Goal: Task Accomplishment & Management: Manage account settings

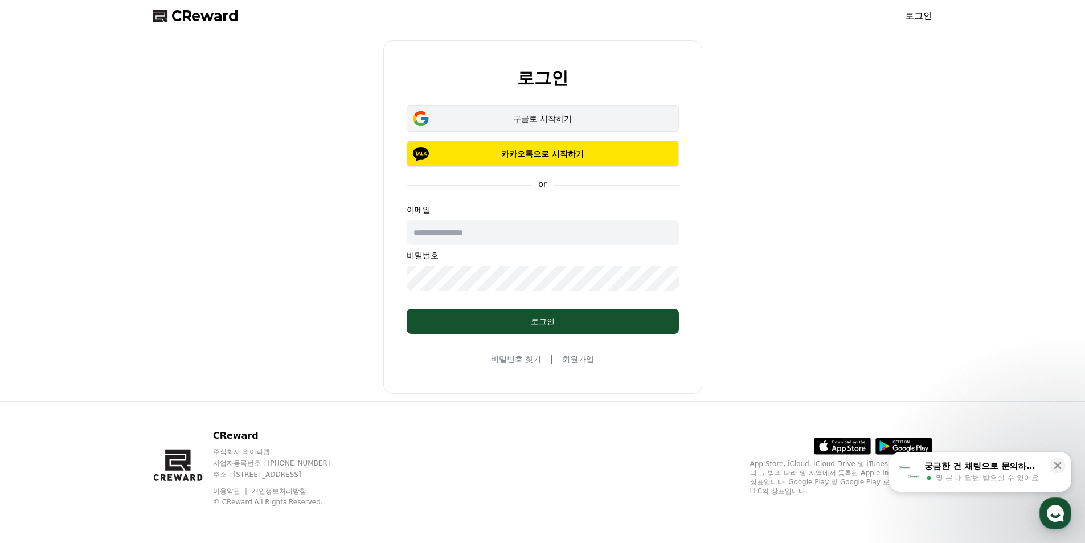
click at [609, 120] on div "구글로 시작하기" at bounding box center [542, 118] width 239 height 11
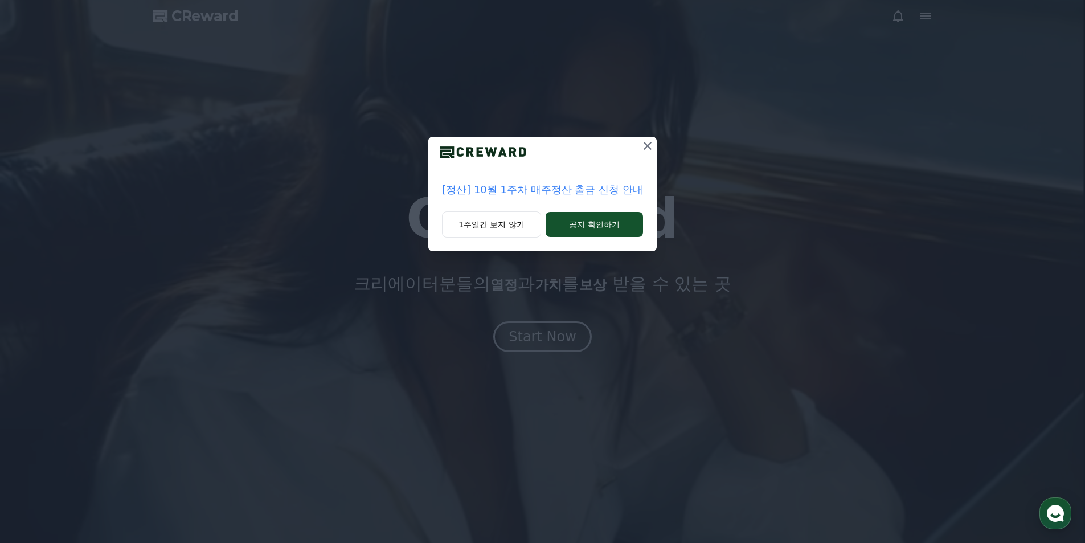
click at [651, 143] on icon at bounding box center [648, 146] width 14 height 14
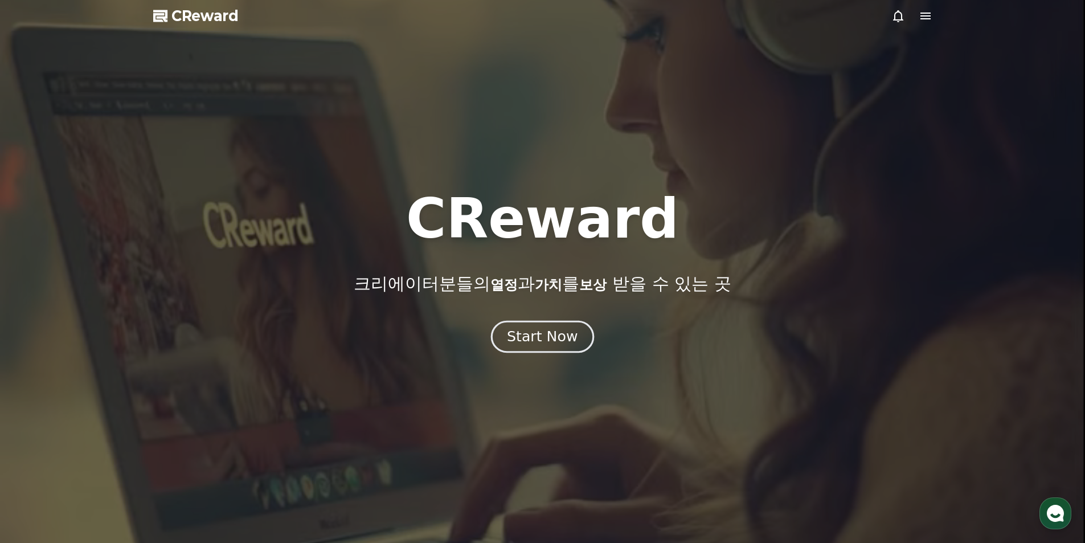
click at [516, 330] on div "Start Now" at bounding box center [542, 336] width 71 height 19
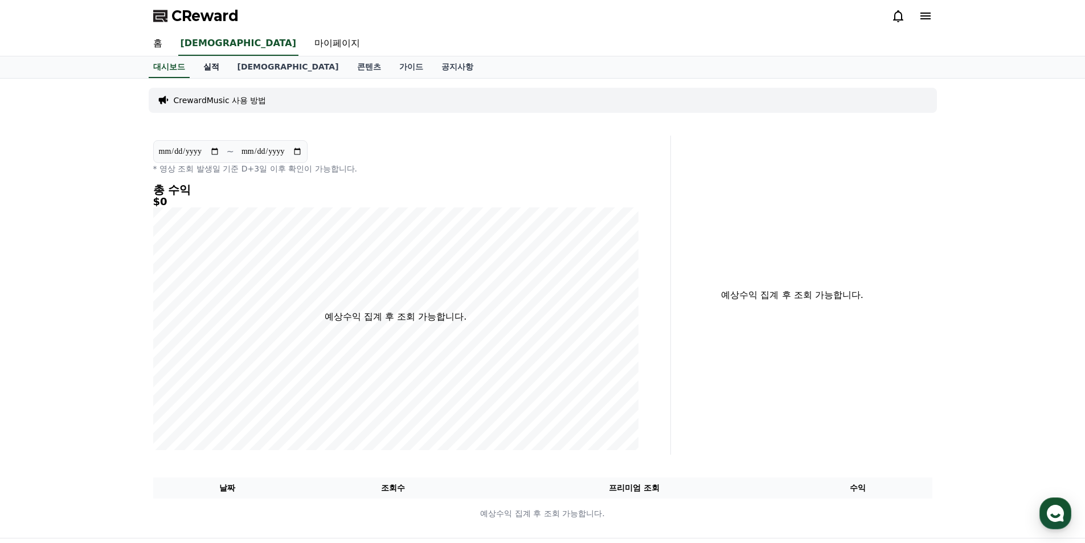
click at [212, 63] on link "실적" at bounding box center [211, 67] width 34 height 22
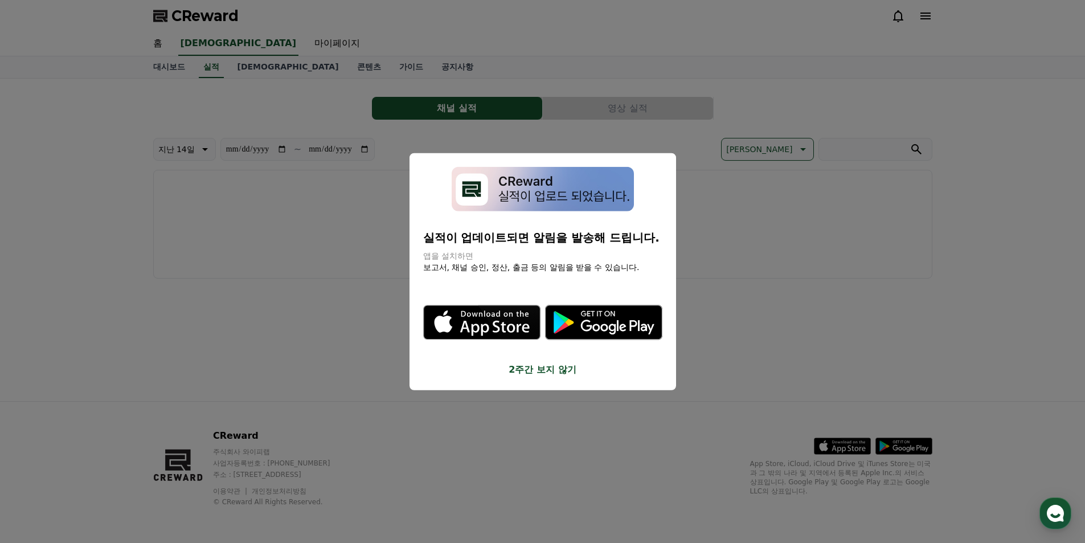
click at [541, 370] on button "2주간 보지 않기" at bounding box center [542, 370] width 239 height 14
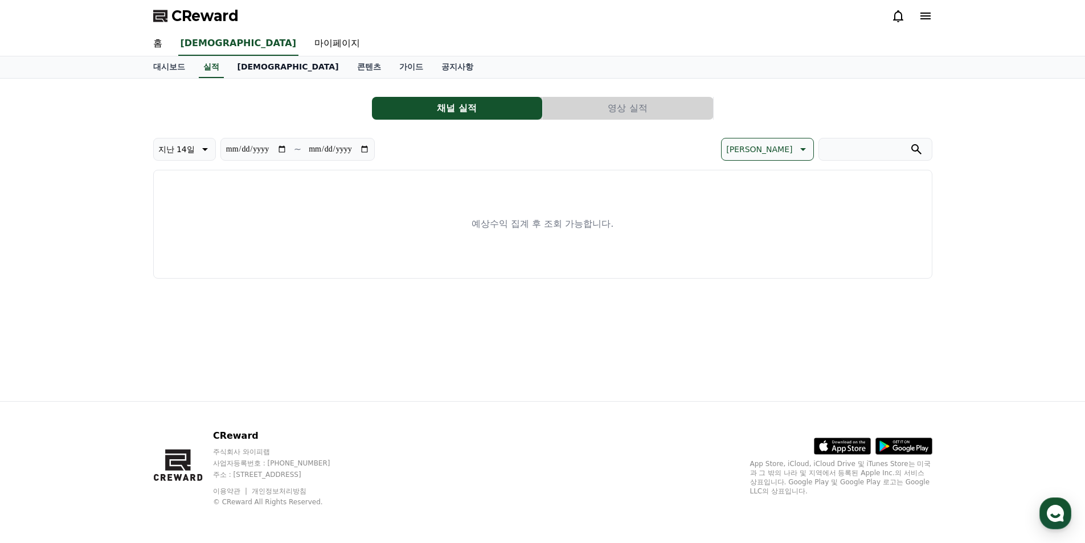
click at [247, 62] on link "[DEMOGRAPHIC_DATA]" at bounding box center [288, 67] width 120 height 22
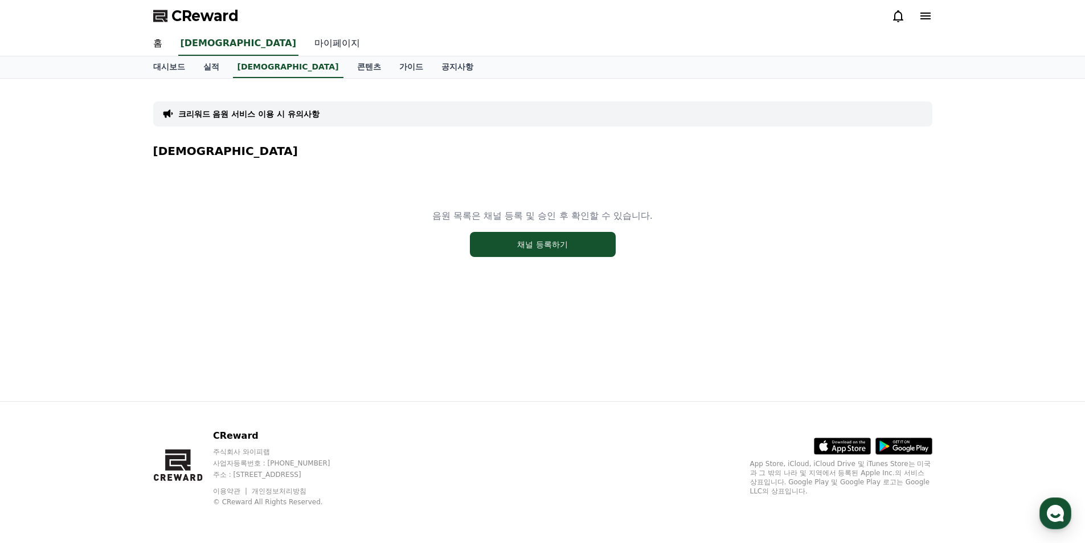
click at [305, 41] on link "마이페이지" at bounding box center [337, 44] width 64 height 24
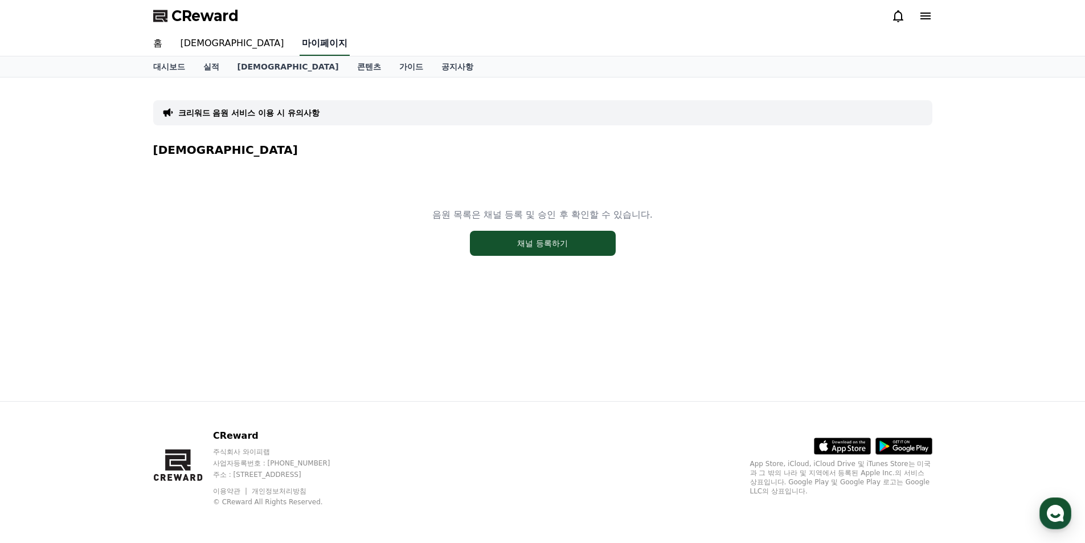
select select "**********"
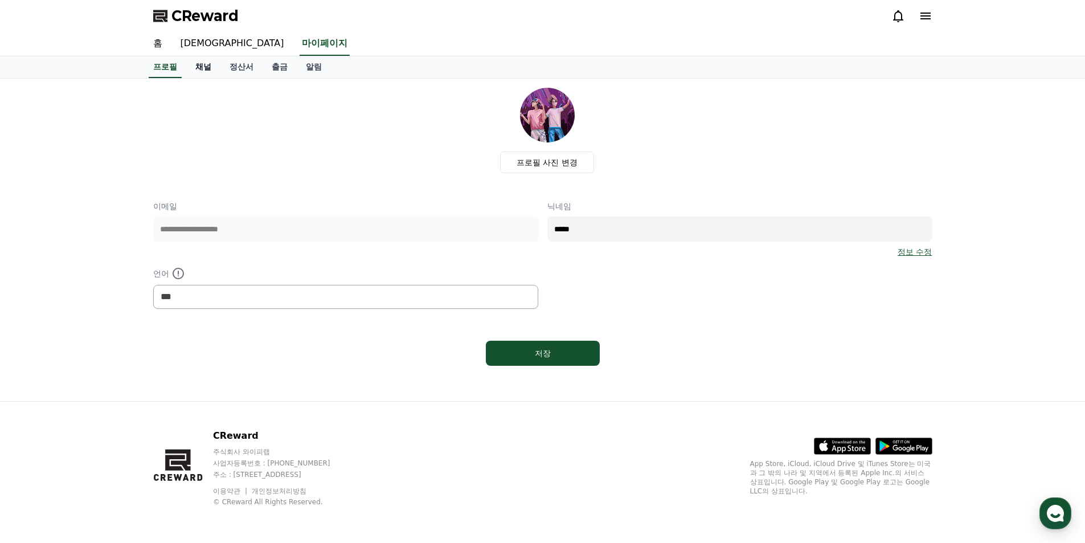
click at [209, 65] on link "채널" at bounding box center [203, 67] width 34 height 22
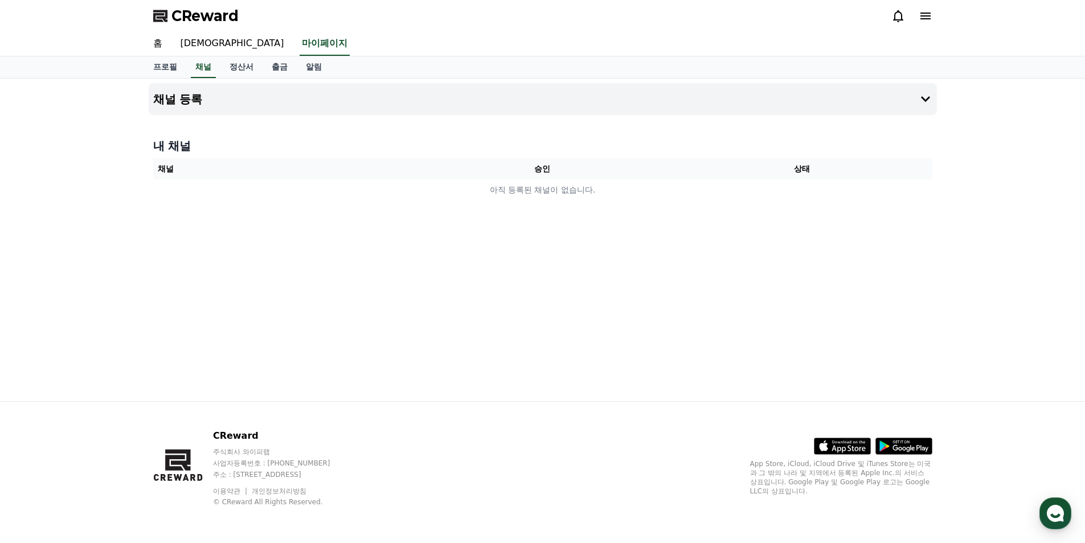
click at [928, 19] on icon at bounding box center [925, 16] width 10 height 7
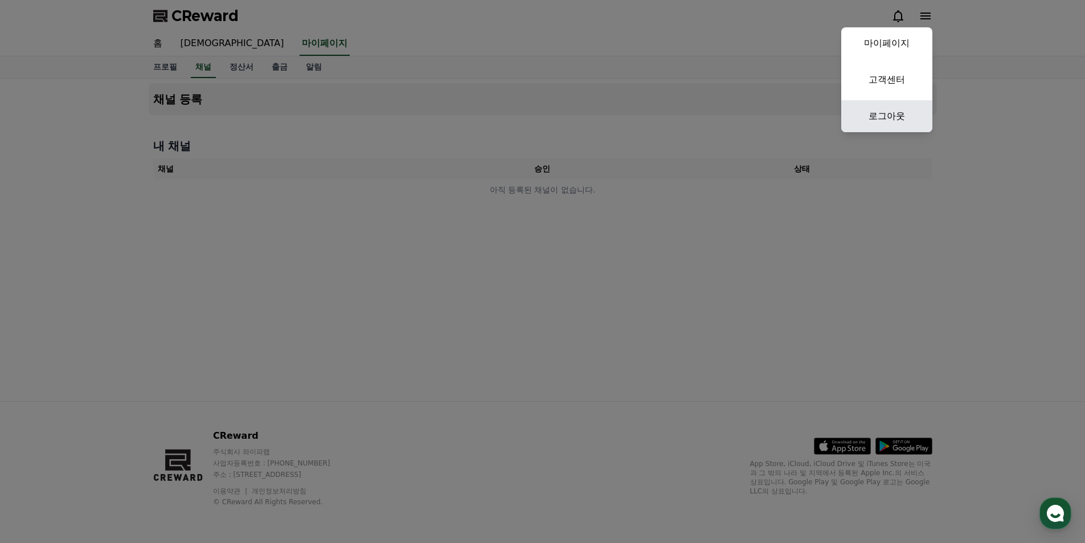
click at [888, 117] on link "로그아웃" at bounding box center [886, 116] width 91 height 32
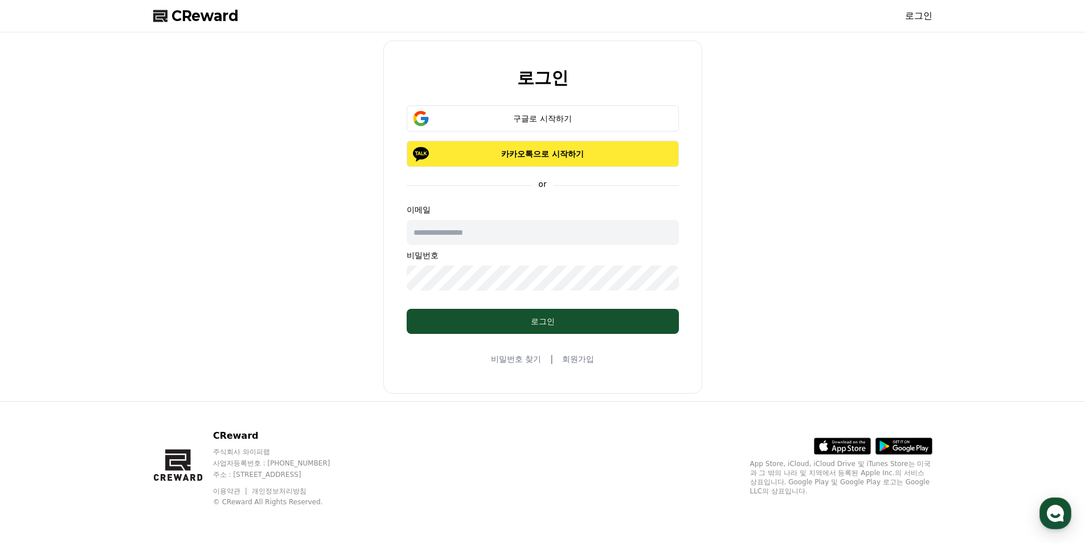
click at [570, 153] on p "카카오톡으로 시작하기" at bounding box center [542, 153] width 239 height 11
